Goal: Task Accomplishment & Management: Complete application form

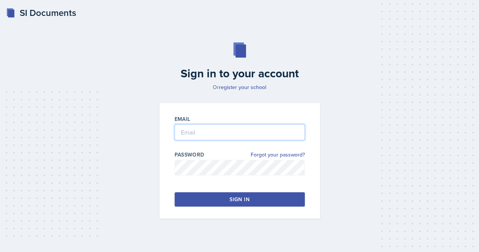
click at [186, 127] on input "email" at bounding box center [240, 132] width 130 height 16
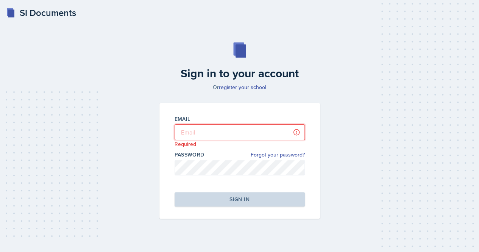
type input "[PERSON_NAME][EMAIL_ADDRESS][PERSON_NAME][DOMAIN_NAME]"
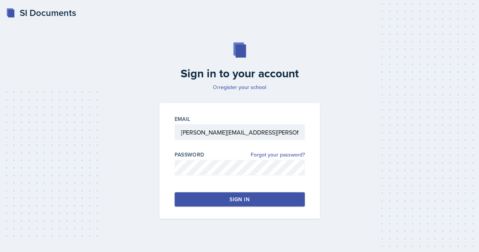
click at [228, 202] on button "Sign in" at bounding box center [240, 199] width 130 height 14
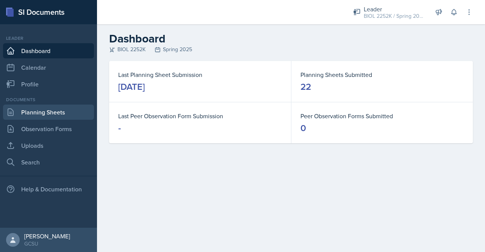
click at [53, 113] on link "Planning Sheets" at bounding box center [48, 111] width 91 height 15
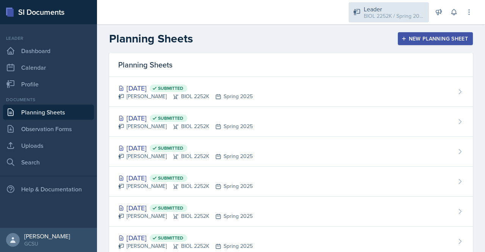
click at [357, 14] on icon at bounding box center [357, 12] width 8 height 8
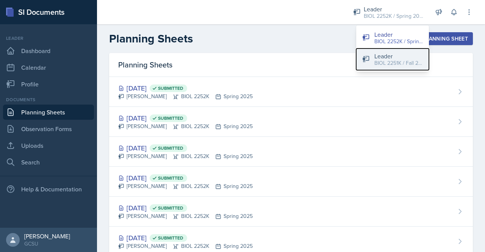
click at [379, 56] on div "Leader" at bounding box center [398, 55] width 48 height 9
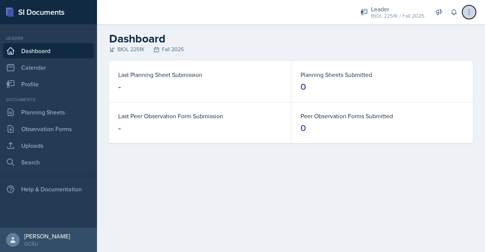
click at [472, 14] on icon at bounding box center [469, 12] width 8 height 8
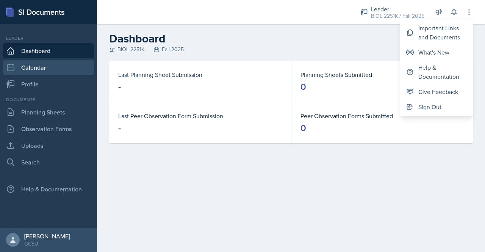
click at [37, 71] on link "Calendar" at bounding box center [48, 67] width 91 height 15
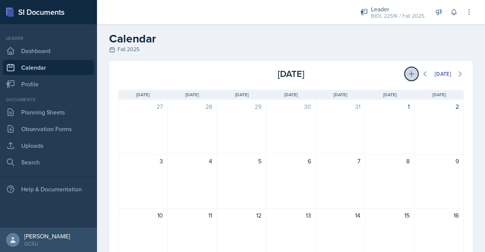
click at [408, 74] on icon at bounding box center [410, 73] width 5 height 5
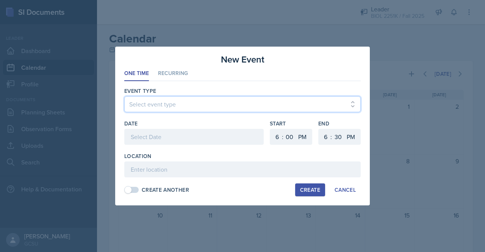
click at [181, 101] on select "Select event type Leader Training New Calendar Event SI Session" at bounding box center [242, 104] width 236 height 16
select select "700c1d41-4793-48d3-8616-e09499dfb71d"
click at [124, 97] on select "Select event type Leader Training New Calendar Event SI Session" at bounding box center [242, 104] width 236 height 16
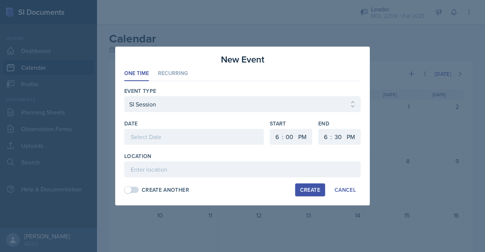
click at [147, 134] on div at bounding box center [193, 137] width 139 height 16
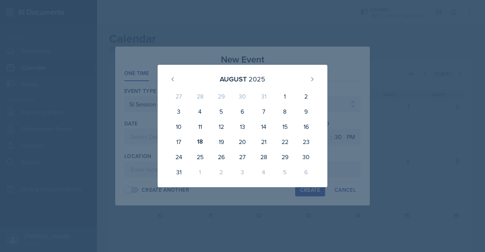
click at [136, 47] on div at bounding box center [242, 126] width 485 height 252
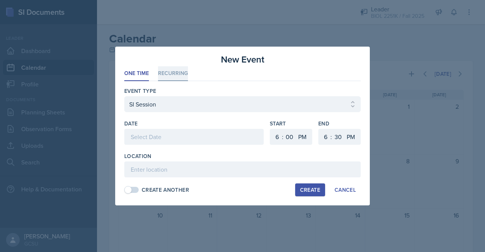
click at [169, 74] on li "Recurring" at bounding box center [173, 73] width 30 height 15
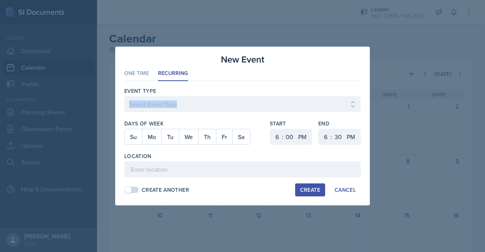
drag, startPoint x: 159, startPoint y: 112, endPoint x: 154, endPoint y: 104, distance: 9.3
click at [154, 104] on div "Event Type Select Event Type Leader Training New Calendar Event SI Session" at bounding box center [242, 103] width 236 height 33
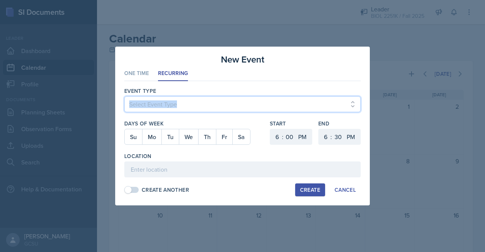
click at [154, 104] on select "Select Event Type Leader Training New Calendar Event SI Session" at bounding box center [242, 104] width 236 height 16
select select "700c1d41-4793-48d3-8616-e09499dfb71d"
click at [124, 97] on select "Select Event Type Leader Training New Calendar Event SI Session" at bounding box center [242, 104] width 236 height 16
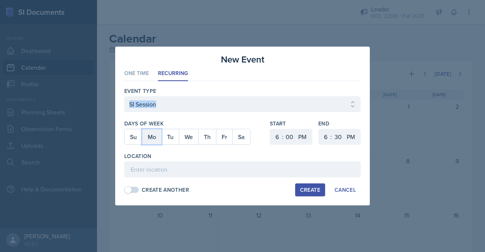
click at [156, 134] on button "Mo" at bounding box center [151, 136] width 19 height 15
click at [183, 135] on button "We" at bounding box center [188, 136] width 19 height 15
click at [291, 132] on select "00 05 10 15 20 25 30 35 40 45 50 55" at bounding box center [289, 137] width 12 height 16
select select "30"
click at [283, 129] on select "00 05 10 15 20 25 30 35 40 45 50 55" at bounding box center [289, 137] width 12 height 16
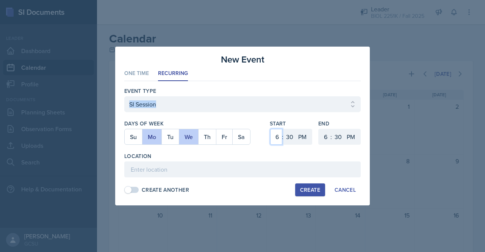
click at [277, 136] on select "1 2 3 4 5 6 7 8 9 10 11 12" at bounding box center [276, 137] width 12 height 16
select select "5"
click at [270, 129] on select "1 2 3 4 5 6 7 8 9 10 11 12" at bounding box center [276, 137] width 12 height 16
click at [320, 136] on select "1 2 3 4 5 6 7 8 9 10 11 12" at bounding box center [324, 137] width 12 height 16
select select "7"
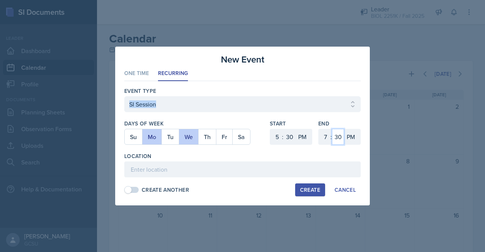
click at [338, 140] on select "00 05 10 15 20 25 30 35 40 45 50 55" at bounding box center [338, 137] width 12 height 16
select select "0"
click at [332, 129] on select "00 05 10 15 20 25 30 35 40 45 50 55" at bounding box center [338, 137] width 12 height 16
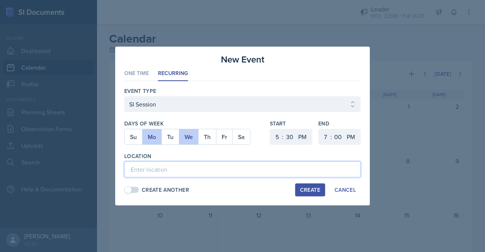
click at [142, 170] on input at bounding box center [242, 169] width 236 height 16
type input "A&S 275"
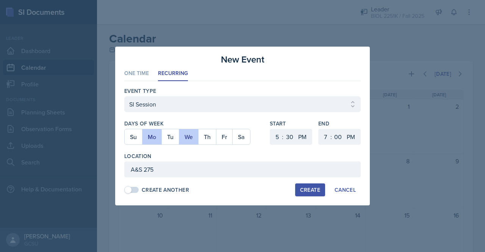
click at [302, 191] on div "Create" at bounding box center [310, 190] width 20 height 6
select select
select select "6"
select select "0"
select select "6"
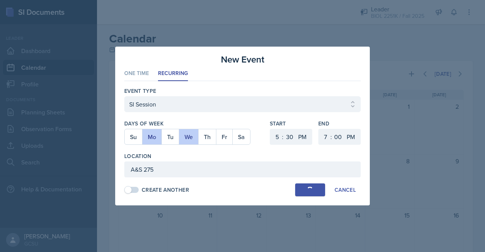
select select "30"
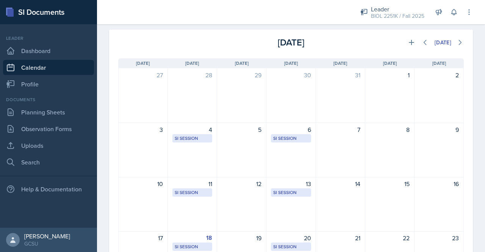
scroll to position [31, 0]
